Goal: Browse casually: Explore the website without a specific task or goal

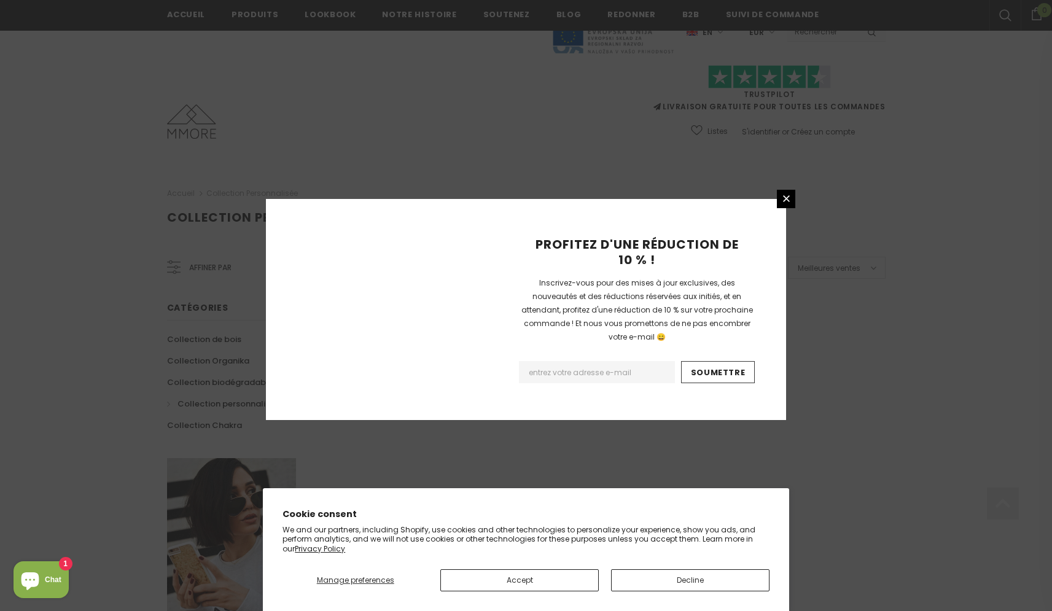
scroll to position [678, 0]
